Goal: Navigation & Orientation: Find specific page/section

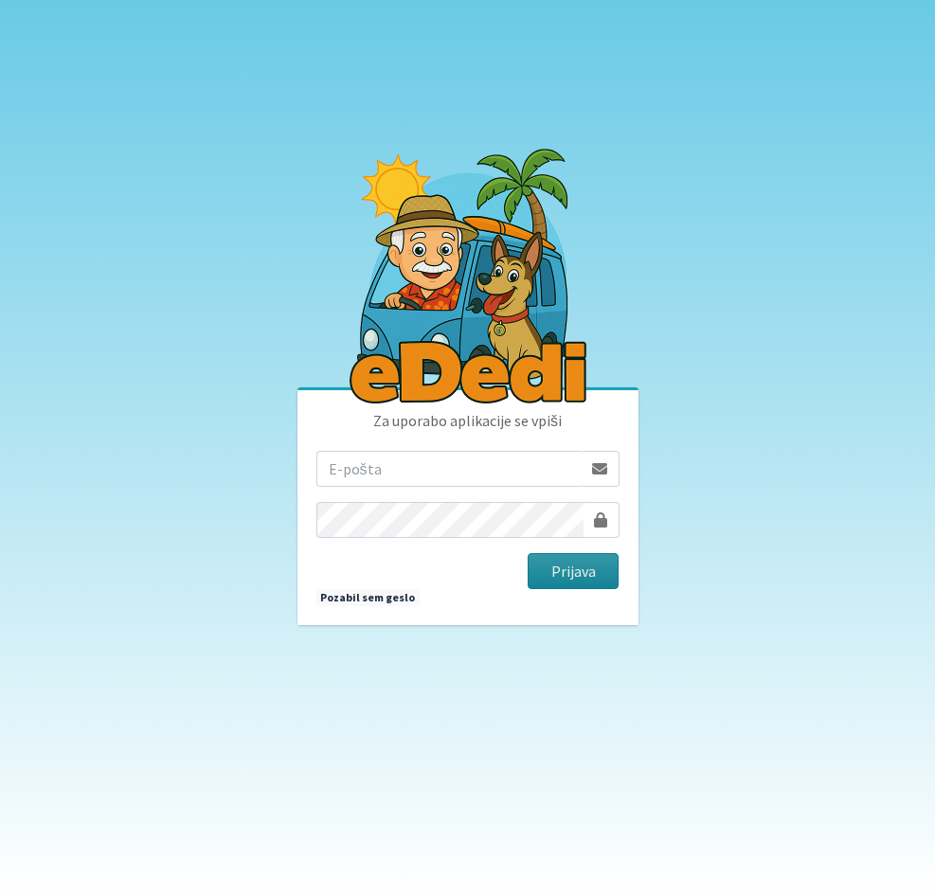
type input "vera.mikolic@erps.si"
click at [544, 568] on button "Prijava" at bounding box center [574, 571] width 92 height 36
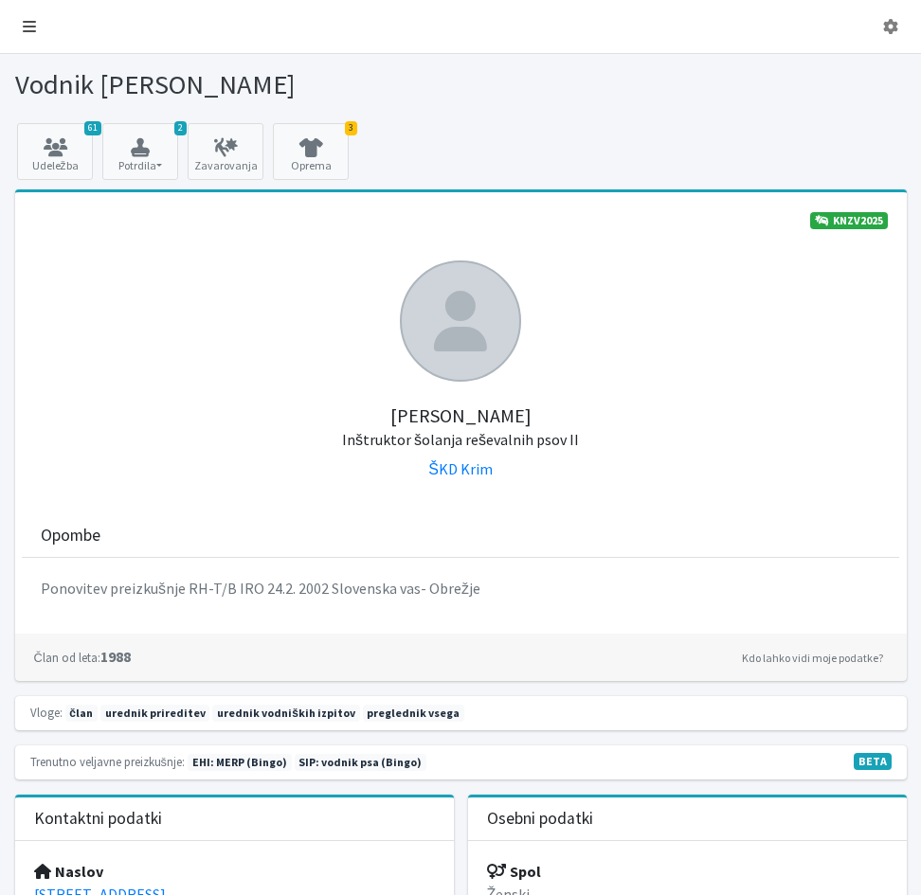
click at [27, 27] on icon at bounding box center [29, 26] width 13 height 15
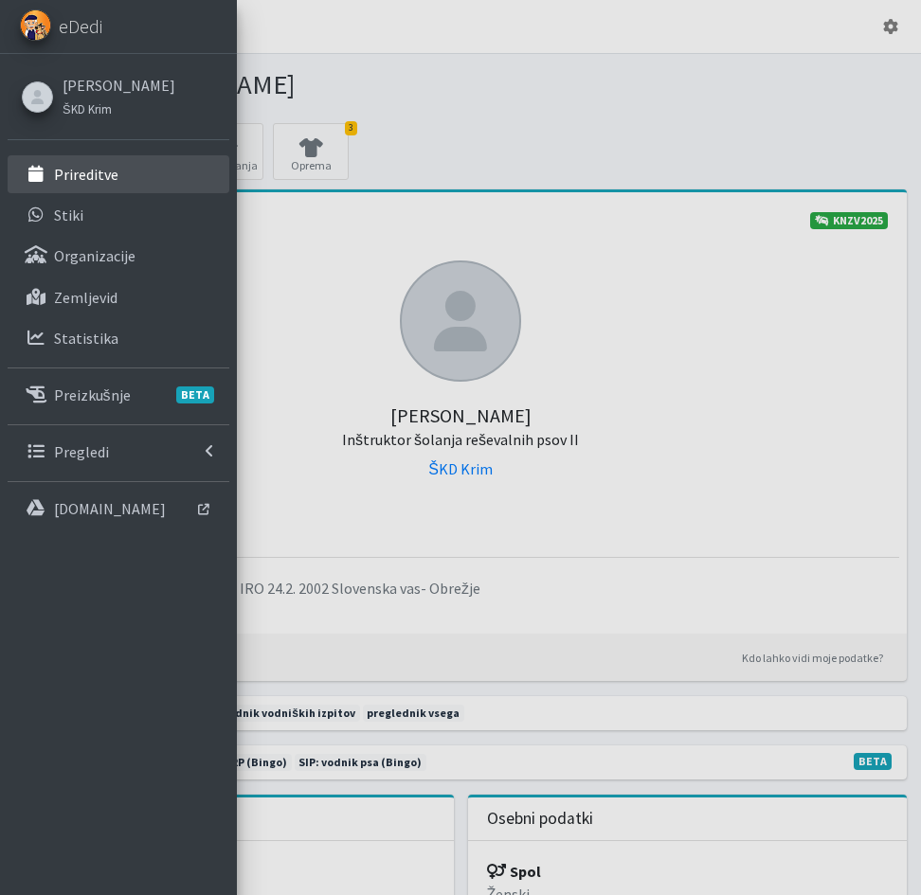
click at [77, 180] on p "Prireditve" at bounding box center [86, 174] width 64 height 19
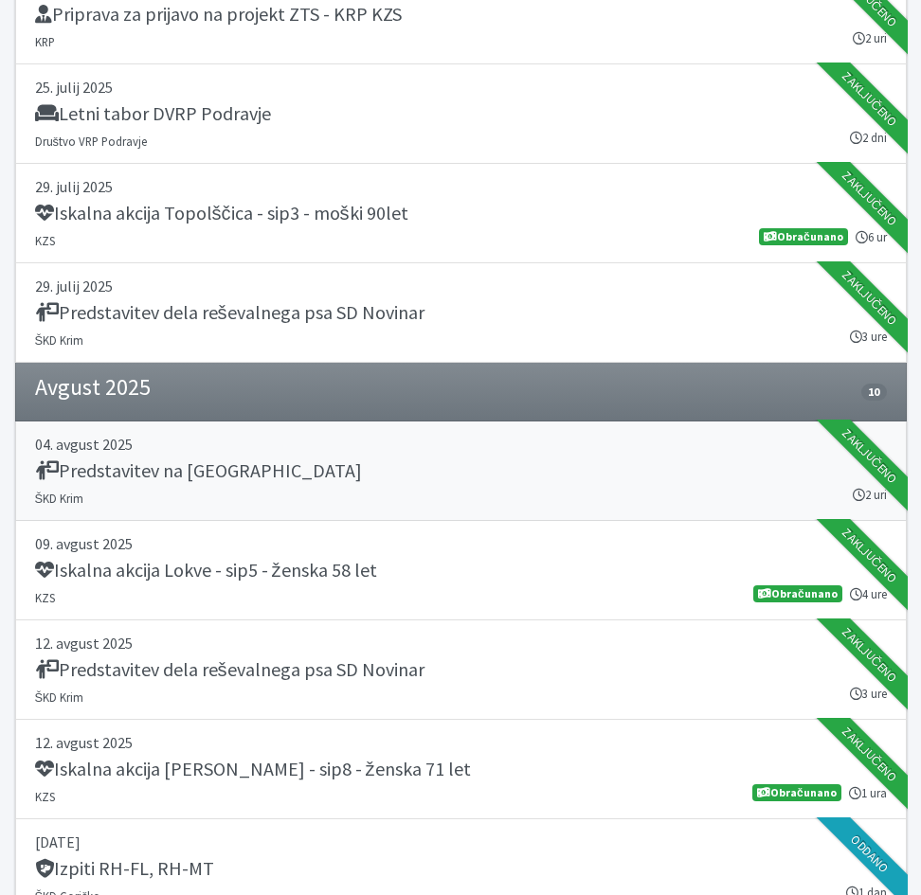
scroll to position [1610, 0]
